Goal: Task Accomplishment & Management: Use online tool/utility

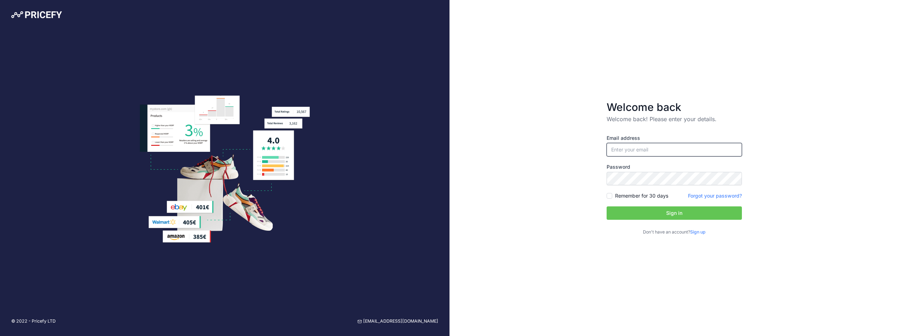
click at [642, 153] on input "email" at bounding box center [674, 149] width 135 height 13
type input "[EMAIL_ADDRESS][DOMAIN_NAME]"
click at [678, 212] on button "Sign in" at bounding box center [674, 212] width 135 height 13
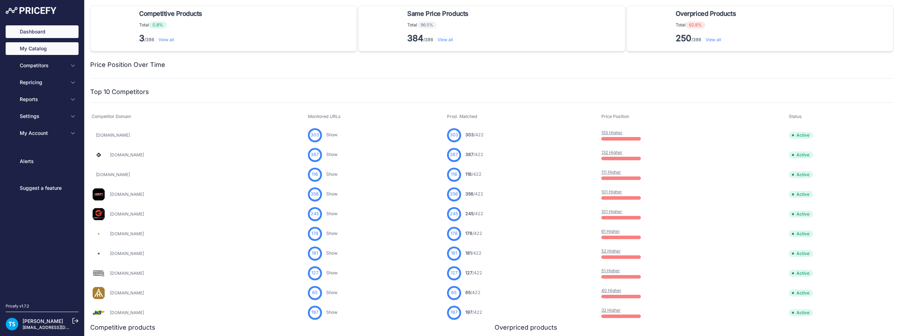
click at [37, 51] on link "My Catalog" at bounding box center [42, 48] width 73 height 13
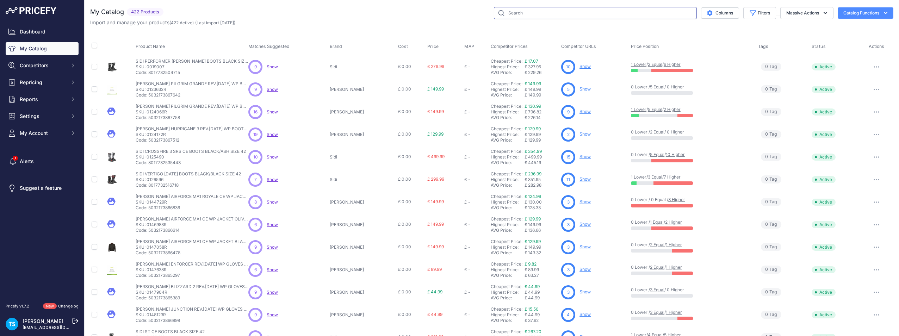
click at [589, 10] on input "text" at bounding box center [595, 13] width 203 height 12
type input "SRL"
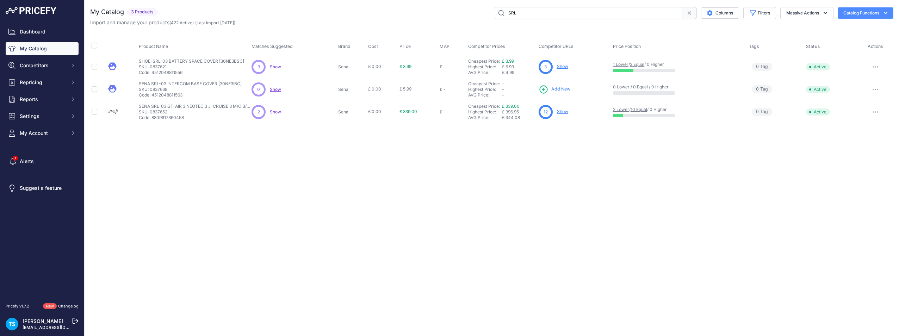
click at [565, 112] on link "Show" at bounding box center [562, 111] width 11 height 5
